Goal: Task Accomplishment & Management: Manage account settings

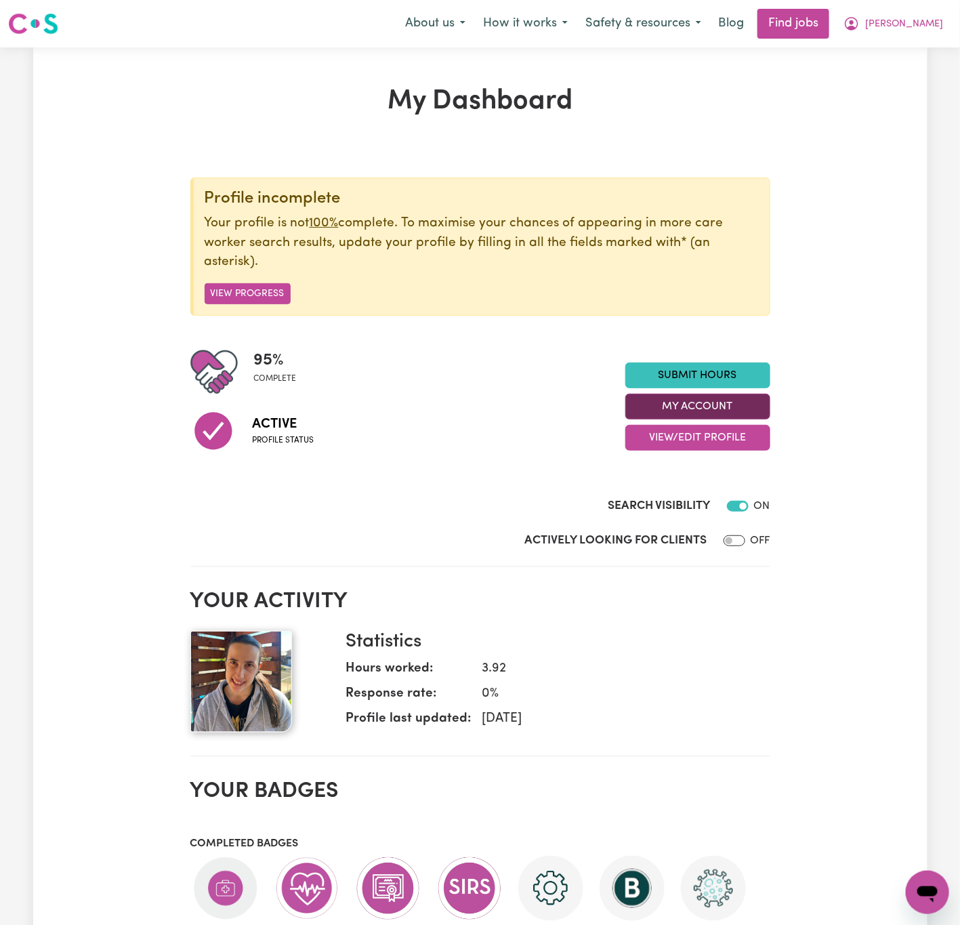
click at [742, 397] on button "My Account" at bounding box center [697, 407] width 145 height 26
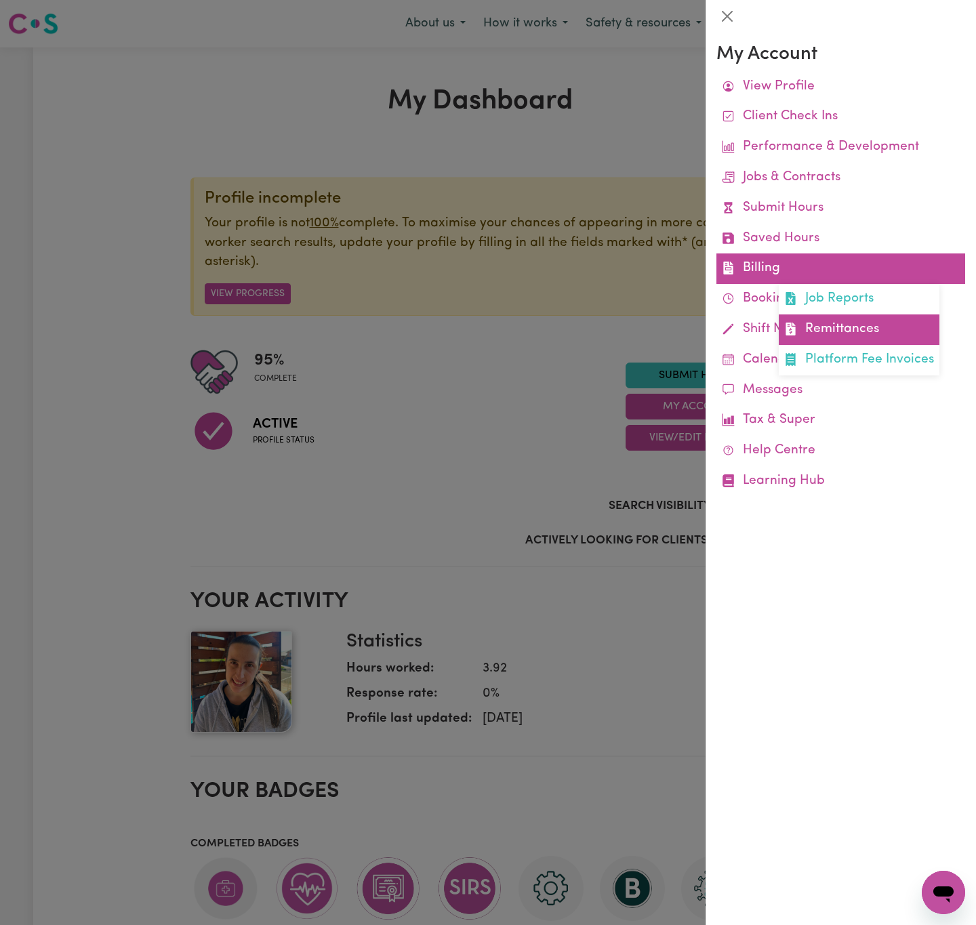
click at [839, 320] on link "Remittances" at bounding box center [858, 329] width 161 height 30
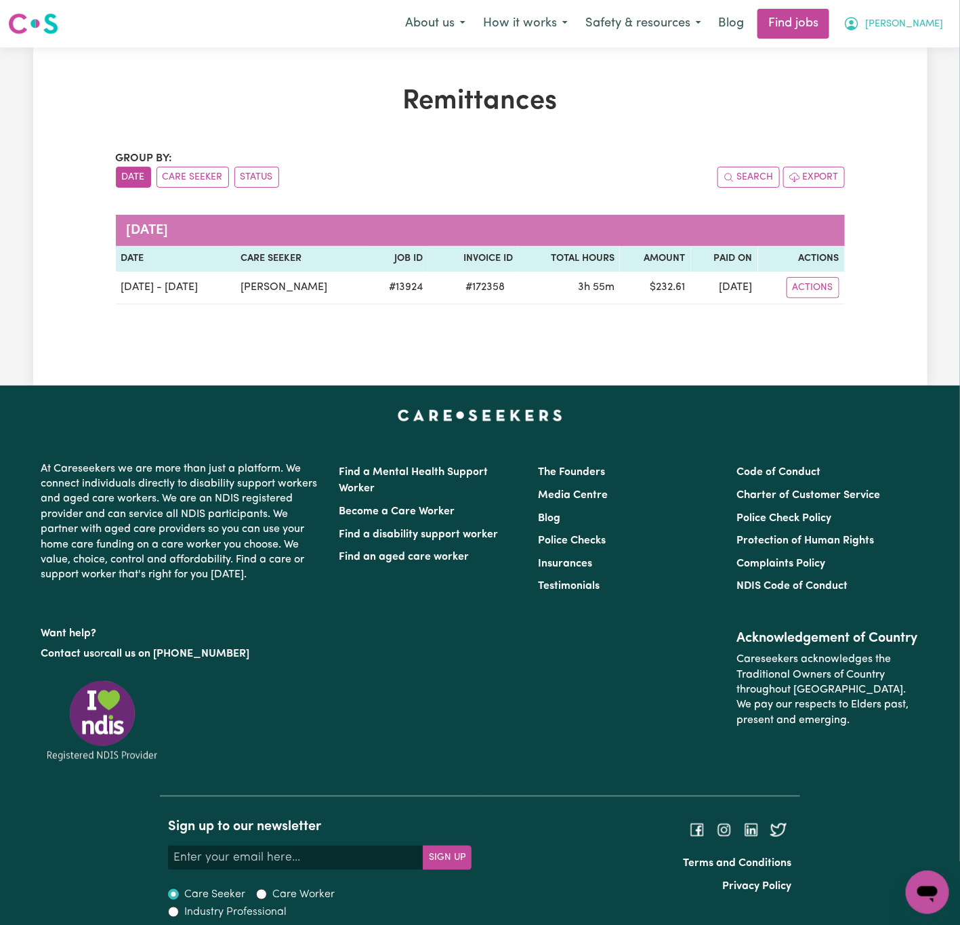
click at [904, 20] on span "[PERSON_NAME]" at bounding box center [904, 24] width 78 height 15
click at [907, 102] on link "Logout" at bounding box center [897, 104] width 107 height 26
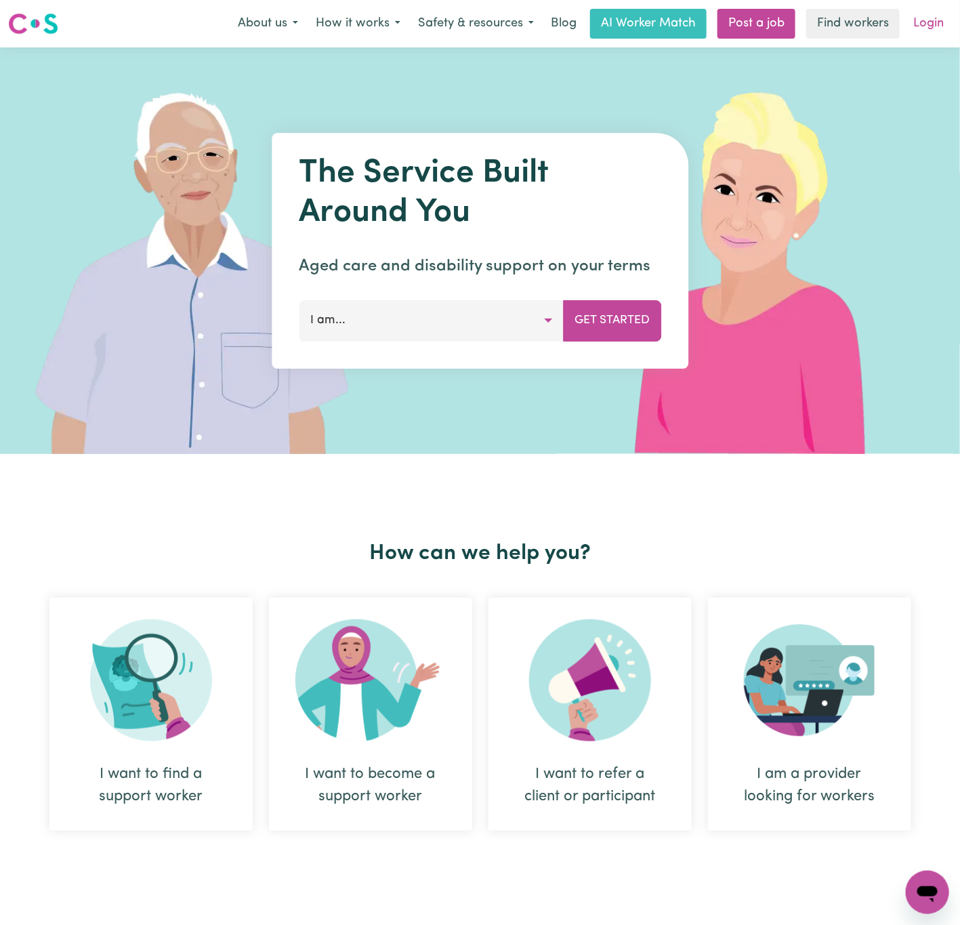
click at [925, 24] on link "Login" at bounding box center [928, 24] width 47 height 30
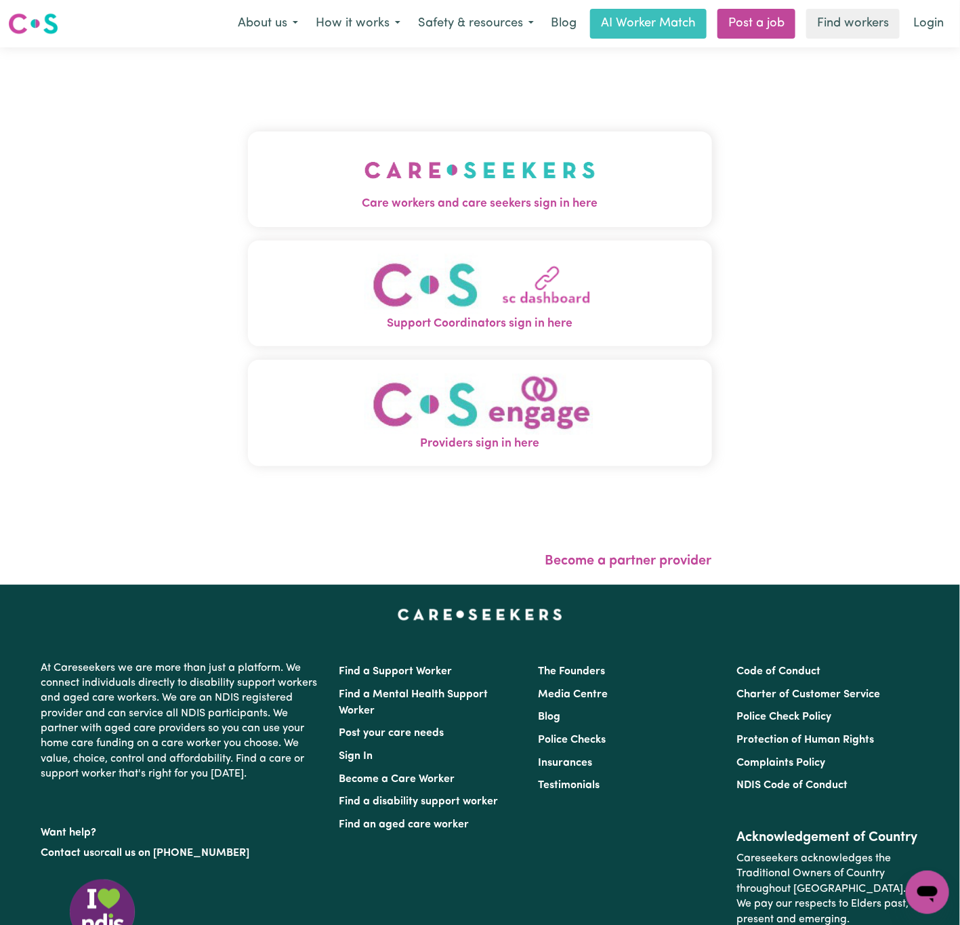
click at [446, 194] on img "Care workers and care seekers sign in here" at bounding box center [479, 170] width 231 height 50
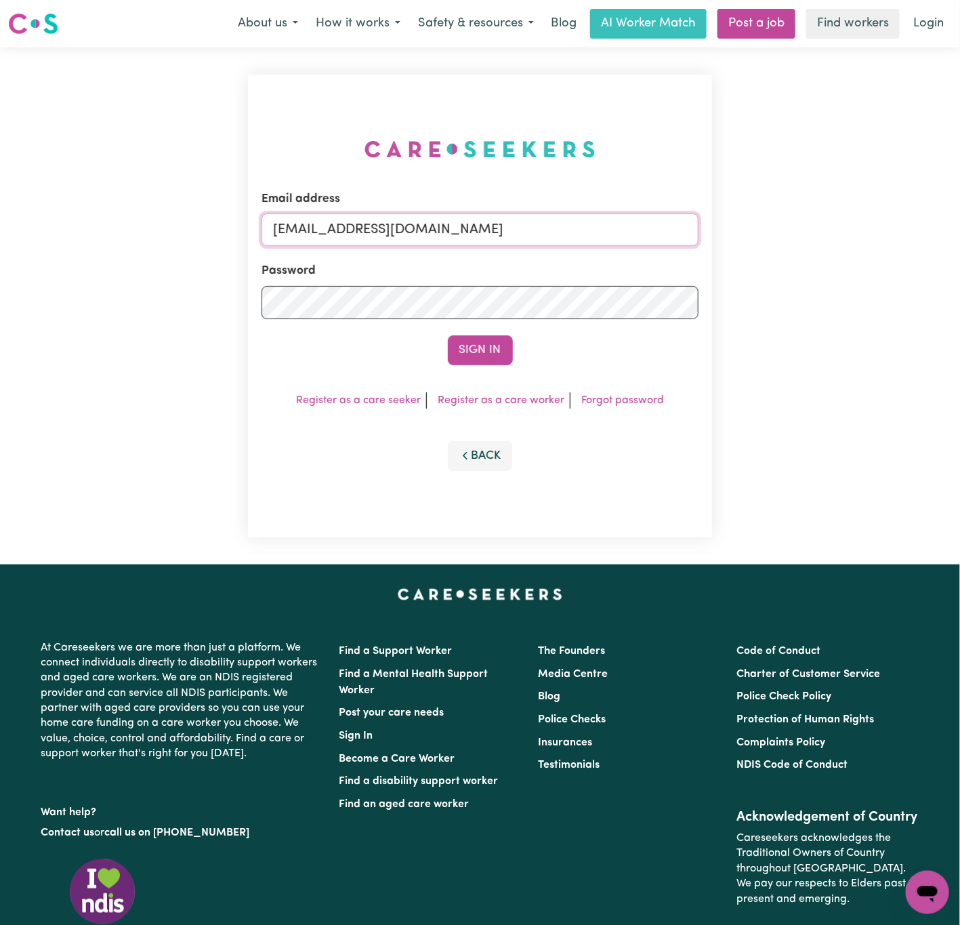
drag, startPoint x: 346, startPoint y: 224, endPoint x: 769, endPoint y: 234, distance: 422.8
click at [769, 234] on div "Email address [EMAIL_ADDRESS][DOMAIN_NAME] Password Sign In Register as a care …" at bounding box center [480, 305] width 960 height 517
paste input "[EMAIL_ADDRESS][DOMAIN_NAME]"
type input "superuser~[EMAIL_ADDRESS][DOMAIN_NAME]"
click at [448, 335] on button "Sign In" at bounding box center [480, 350] width 65 height 30
